Goal: Information Seeking & Learning: Learn about a topic

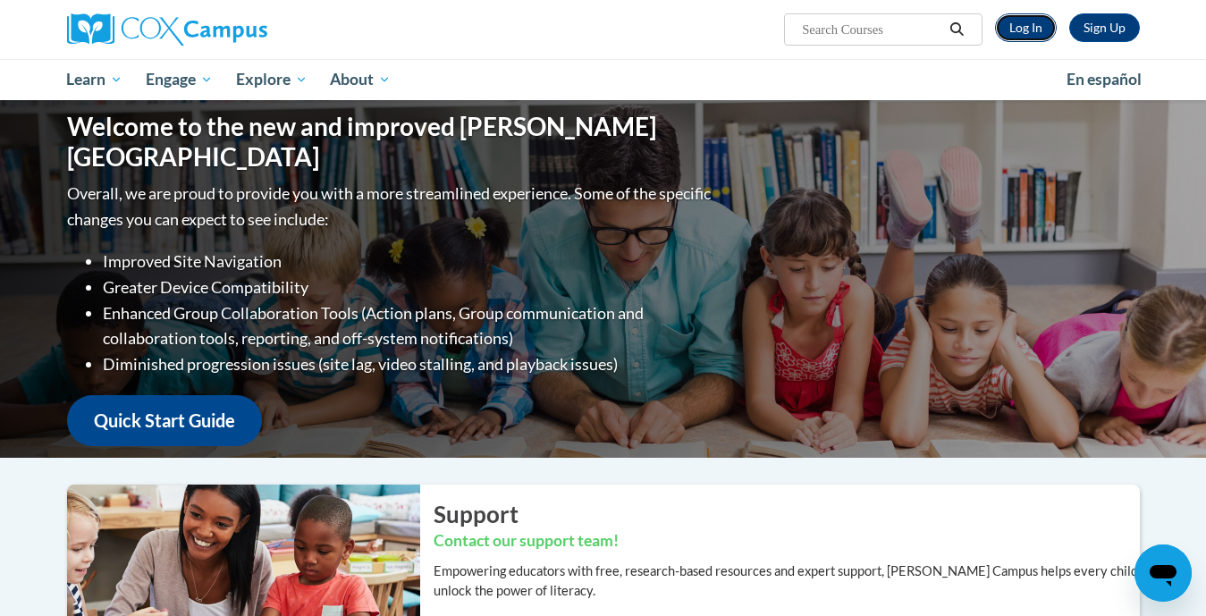
click at [1019, 25] on link "Log In" at bounding box center [1026, 27] width 62 height 29
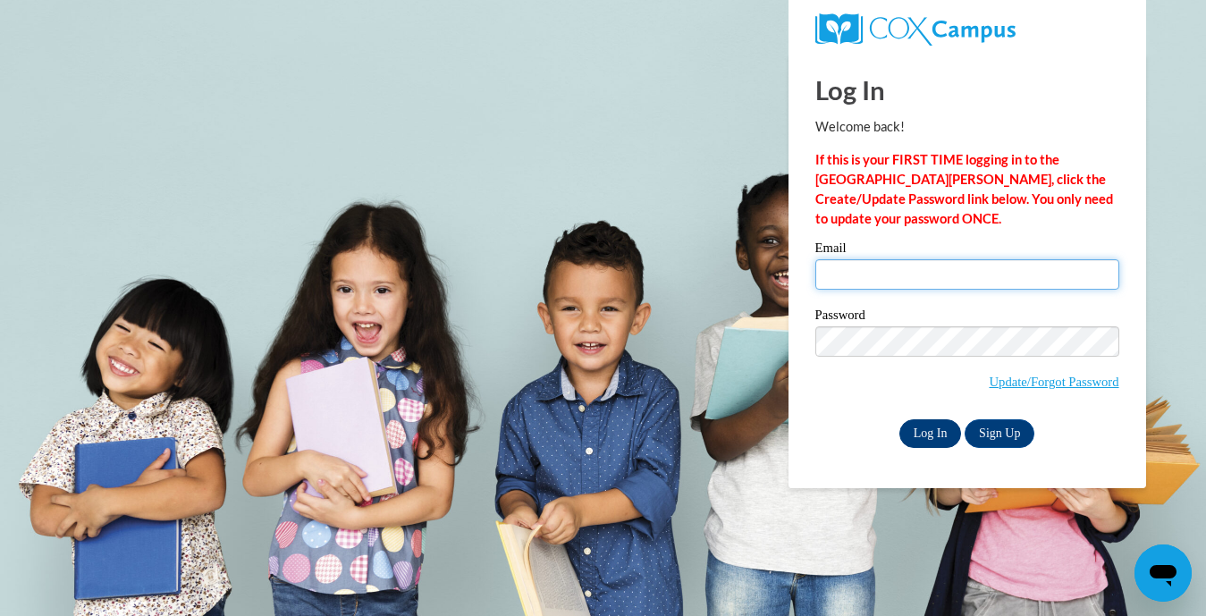
type input "jennifer.wirth@mapledale.k12.wi.us"
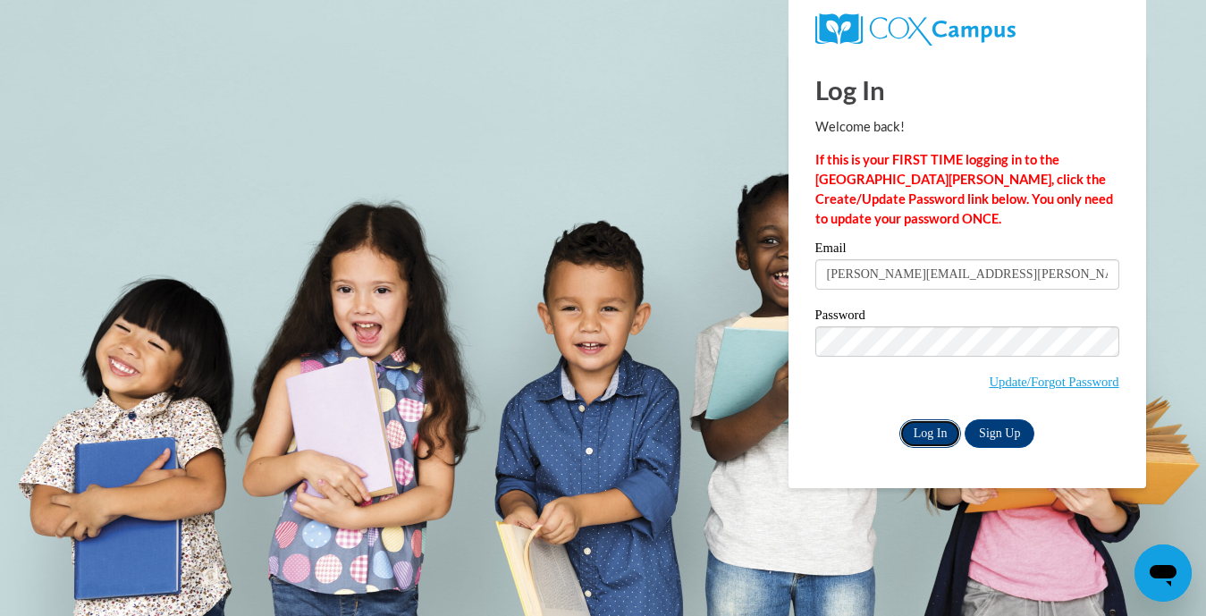
click at [919, 430] on input "Log In" at bounding box center [930, 433] width 63 height 29
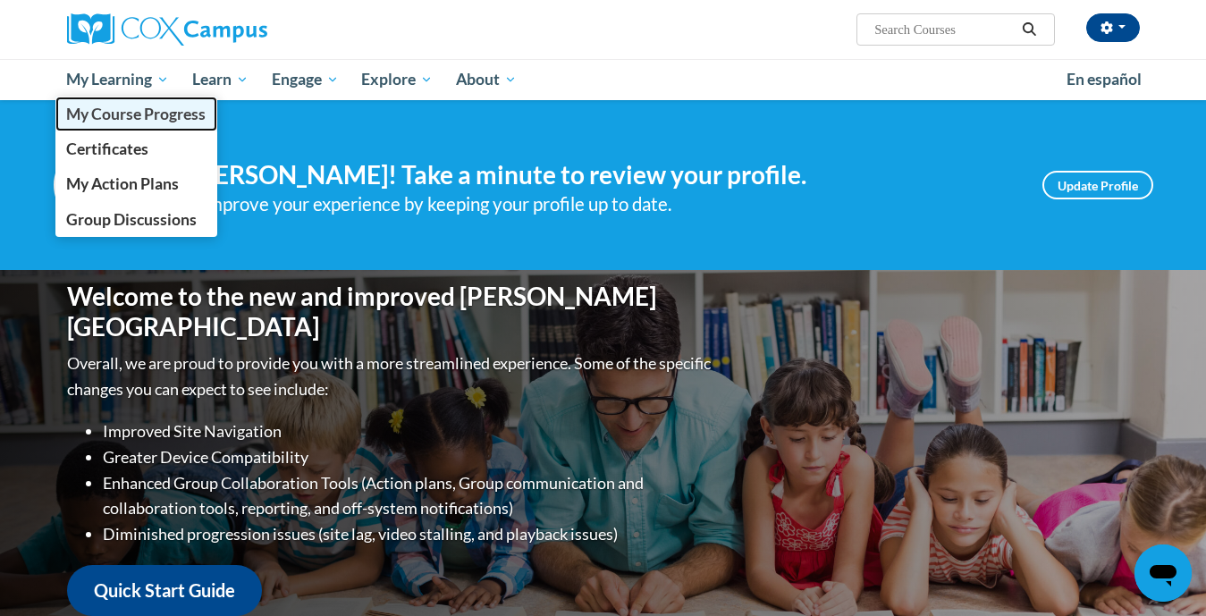
click at [131, 113] on span "My Course Progress" at bounding box center [135, 114] width 139 height 19
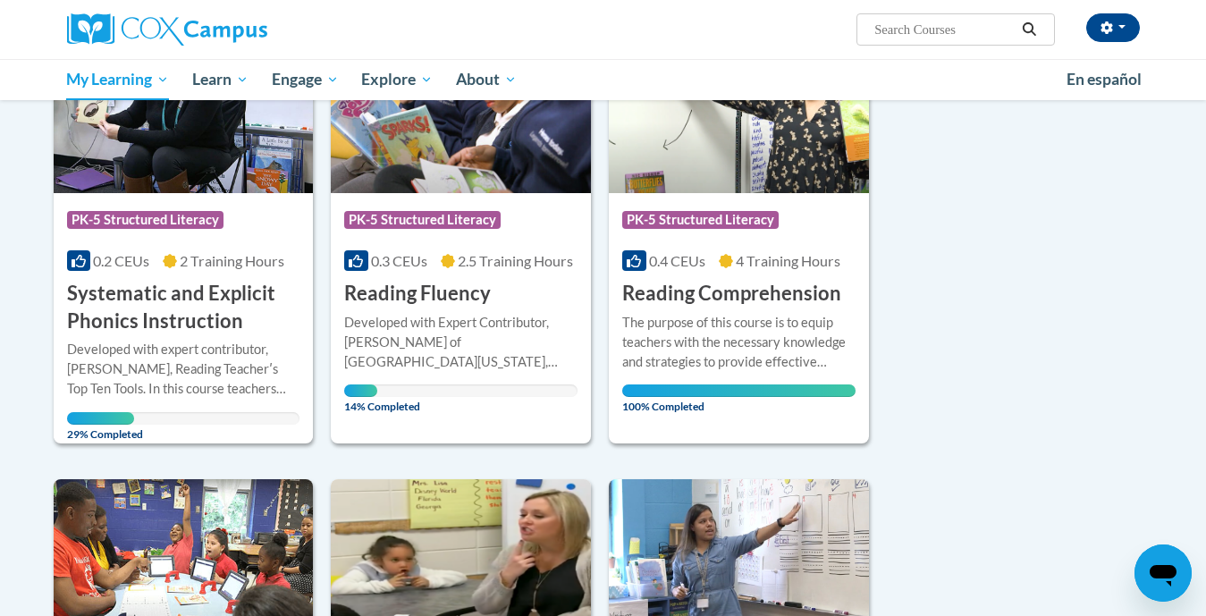
scroll to position [331, 0]
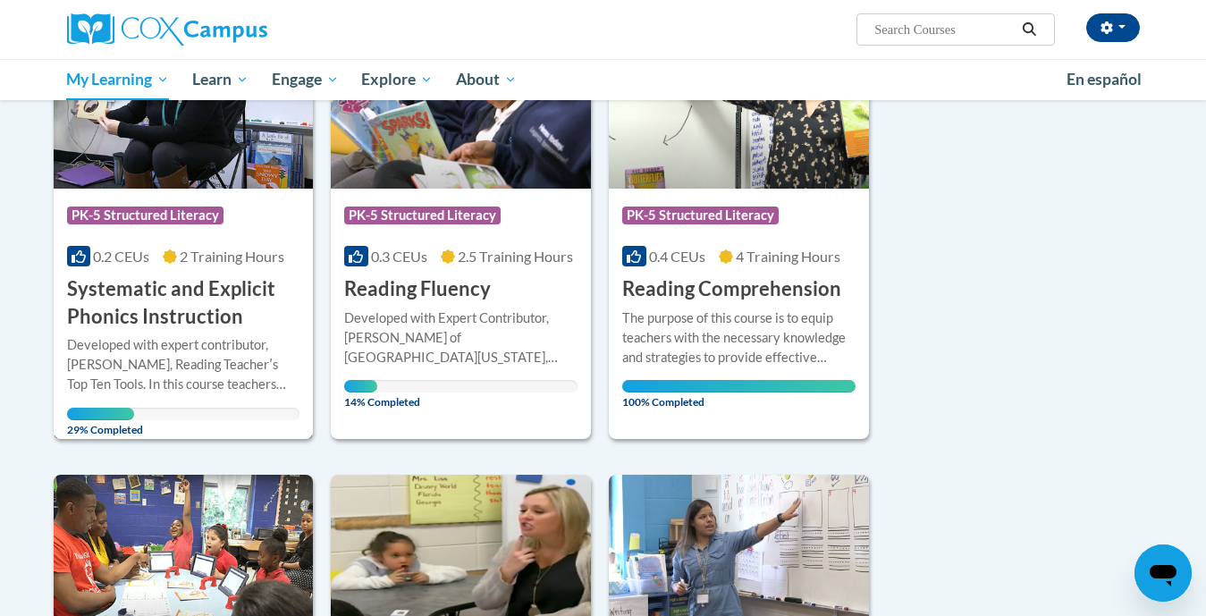
click at [139, 369] on div "Developed with expert contributor, Dr. Deborah Glaser, Reading Teacherʹs Top Te…" at bounding box center [183, 364] width 233 height 59
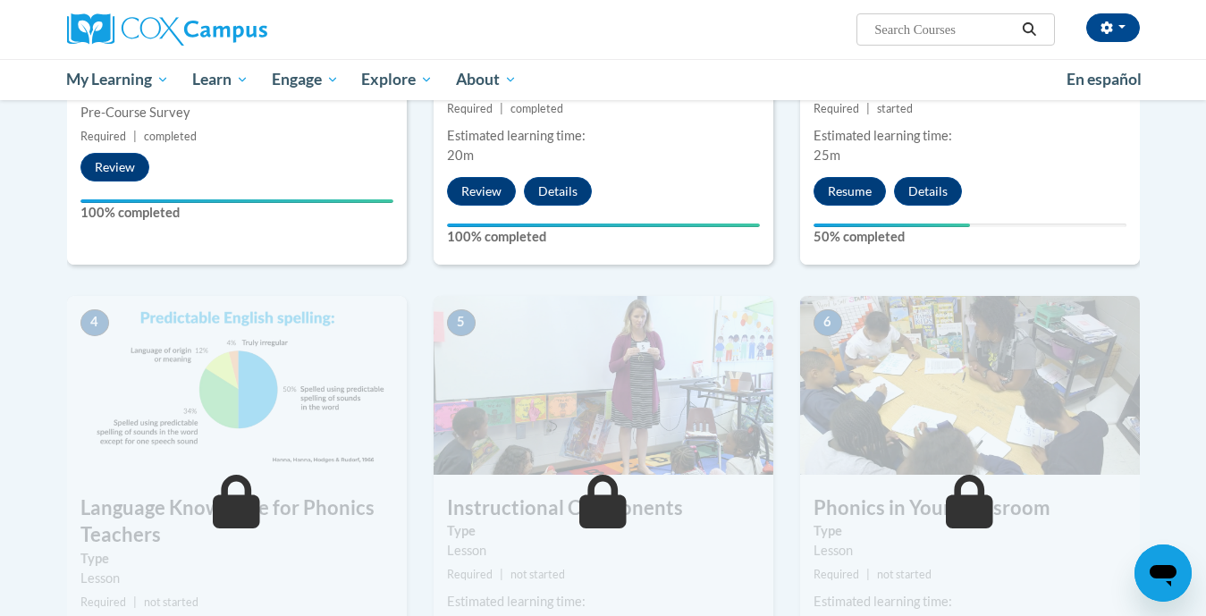
scroll to position [634, 0]
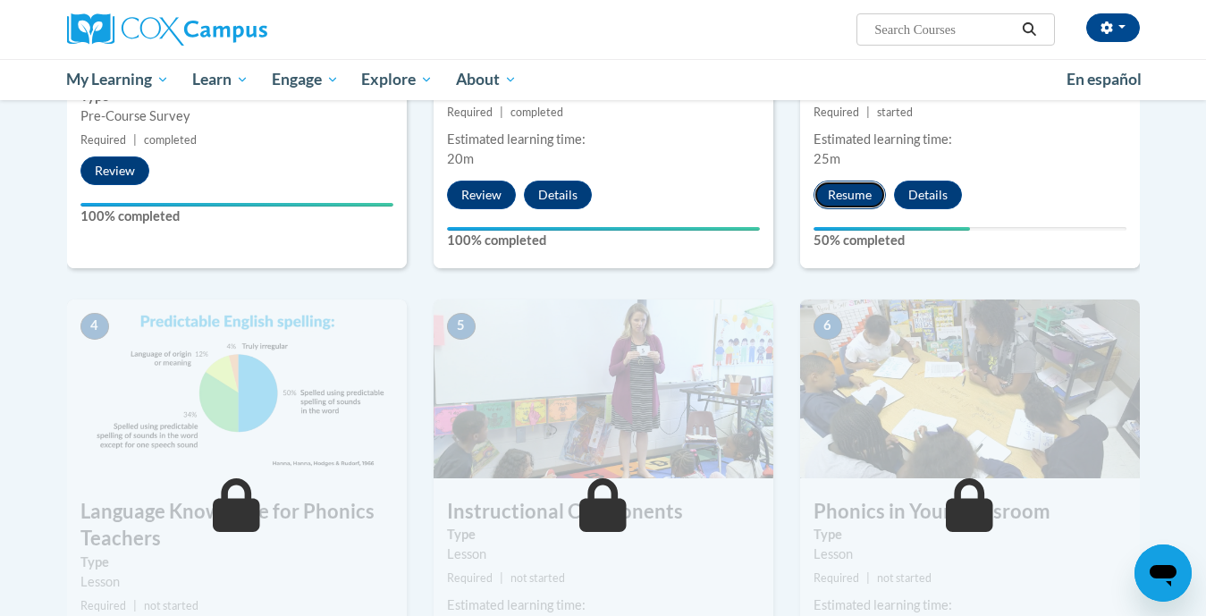
click at [835, 193] on button "Resume" at bounding box center [849, 195] width 72 height 29
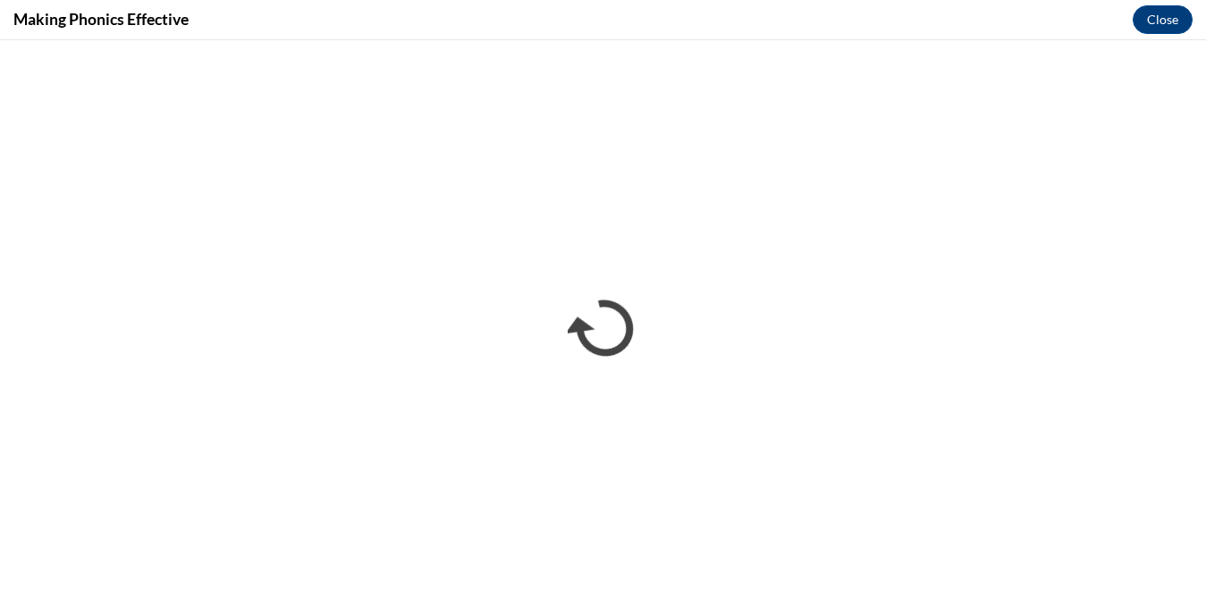
scroll to position [0, 0]
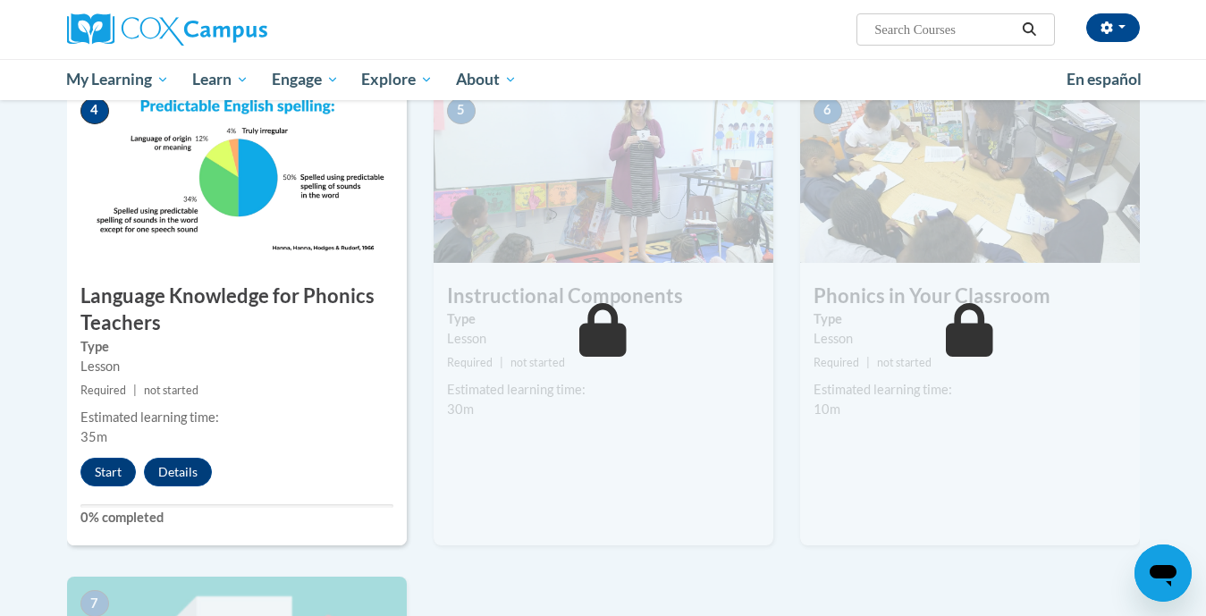
scroll to position [855, 0]
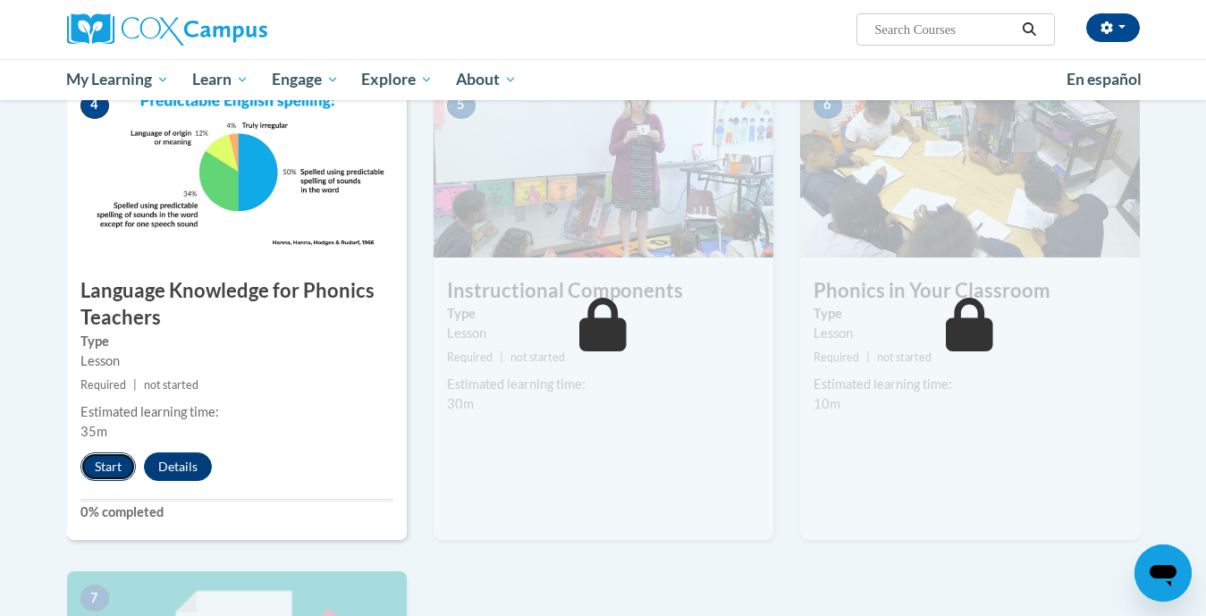
click at [98, 473] on button "Start" at bounding box center [107, 466] width 55 height 29
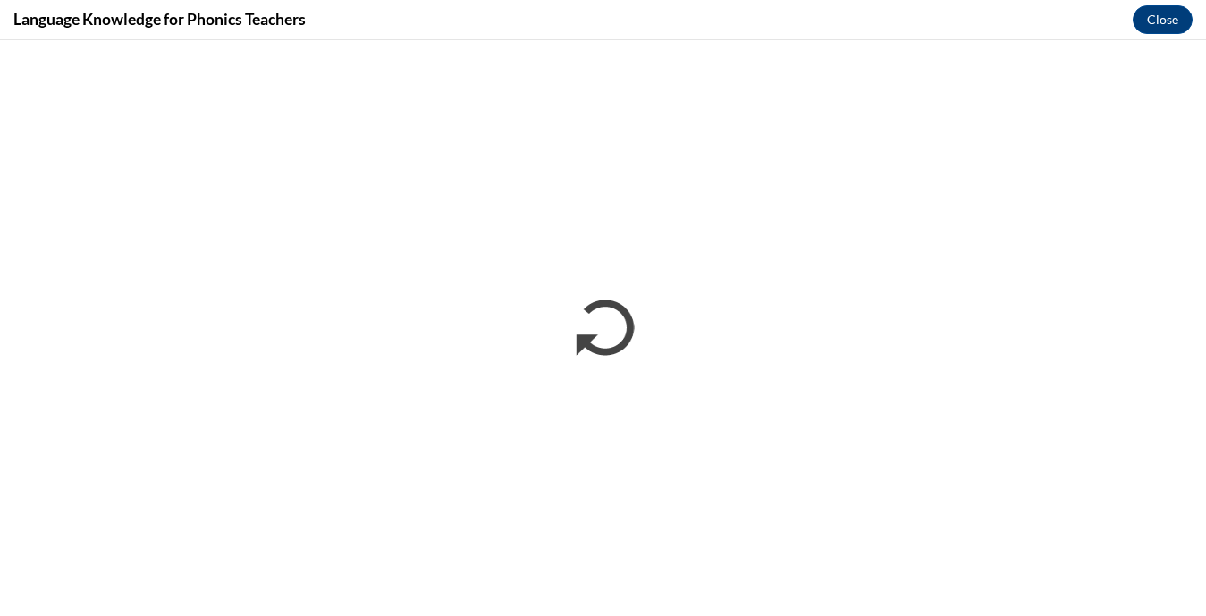
scroll to position [0, 0]
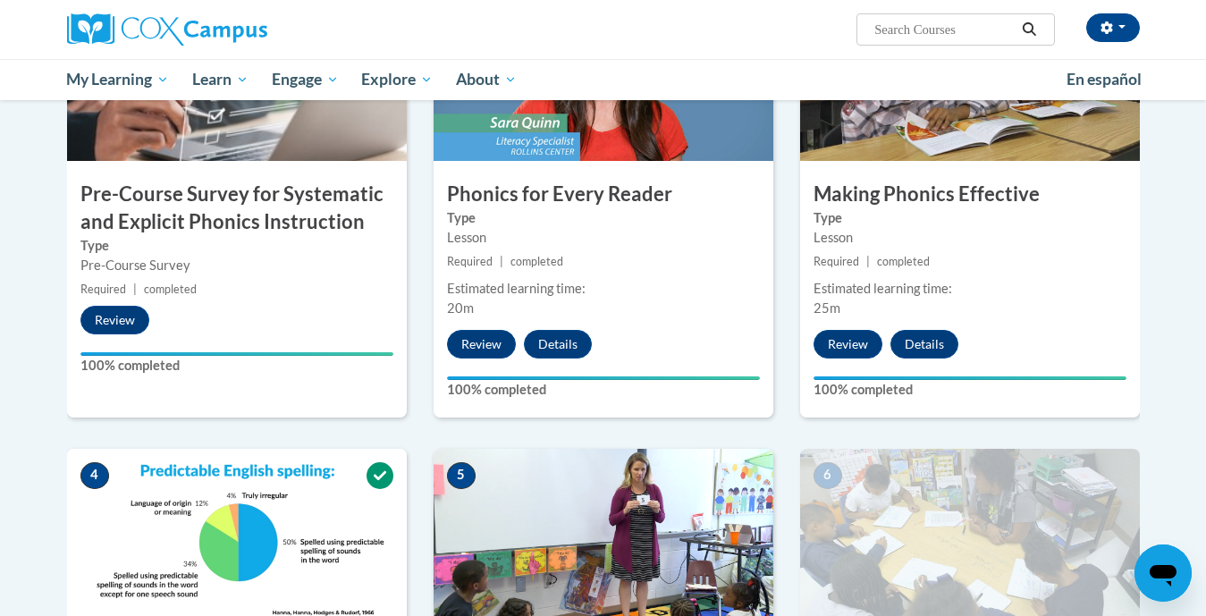
scroll to position [447, 0]
